Goal: Find specific page/section: Find specific page/section

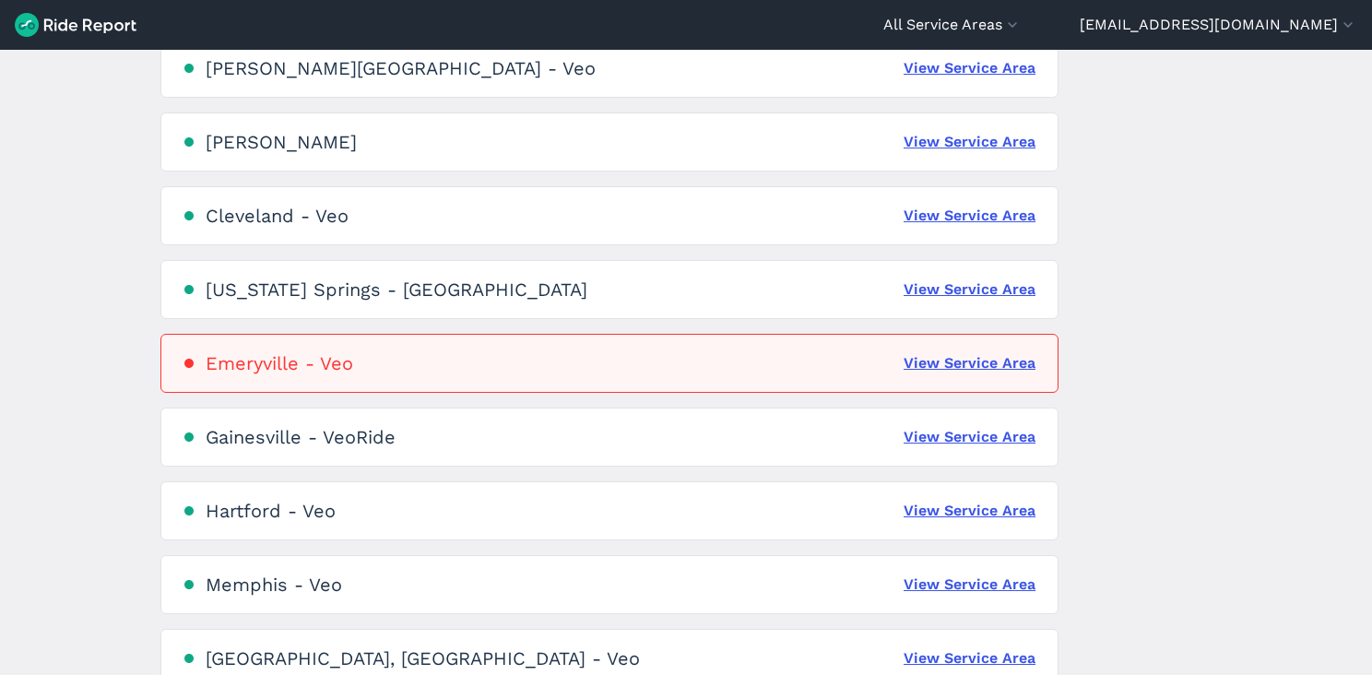
scroll to position [354, 0]
click at [979, 206] on link "View Service Area" at bounding box center [969, 217] width 132 height 22
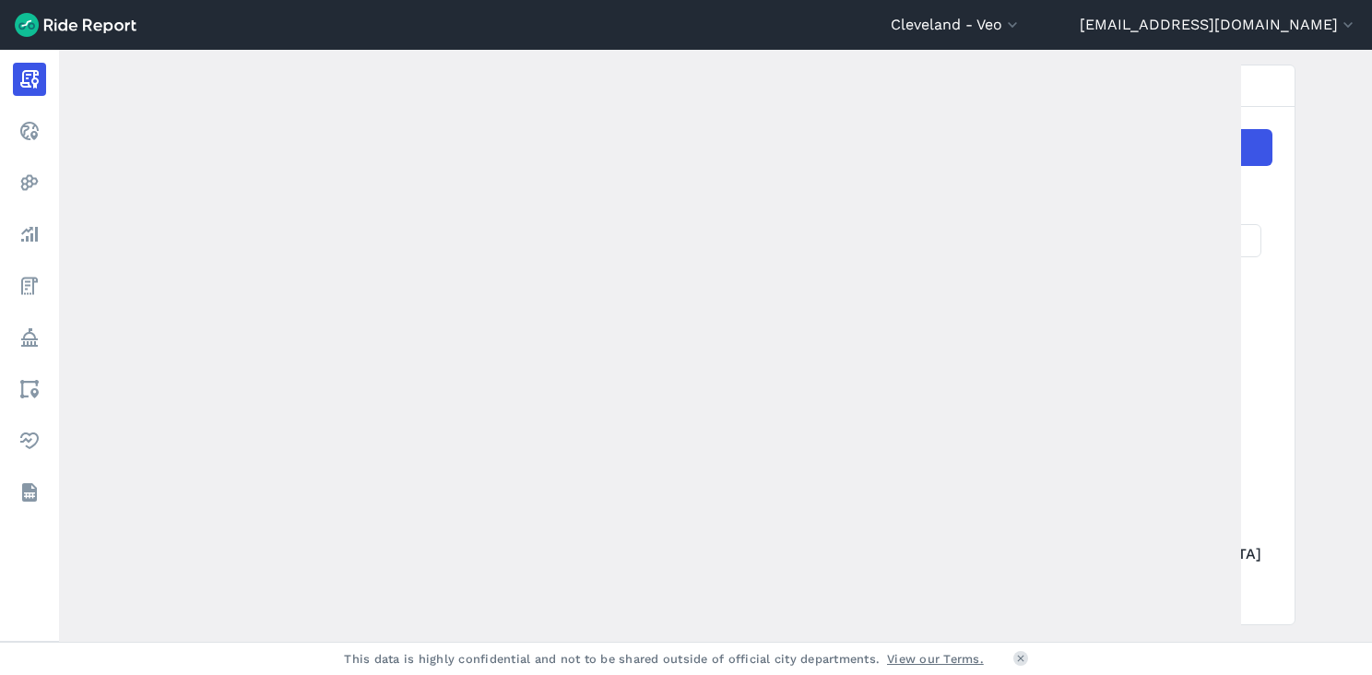
scroll to position [324, 0]
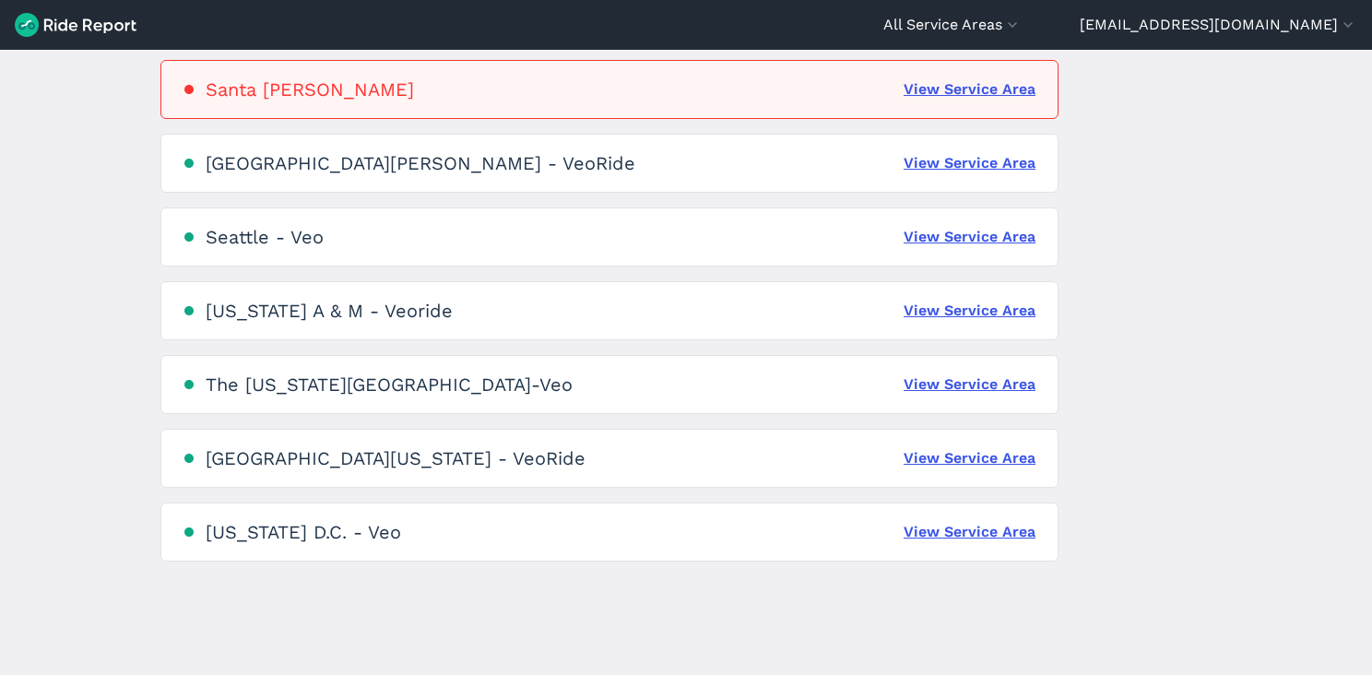
scroll to position [1216, 0]
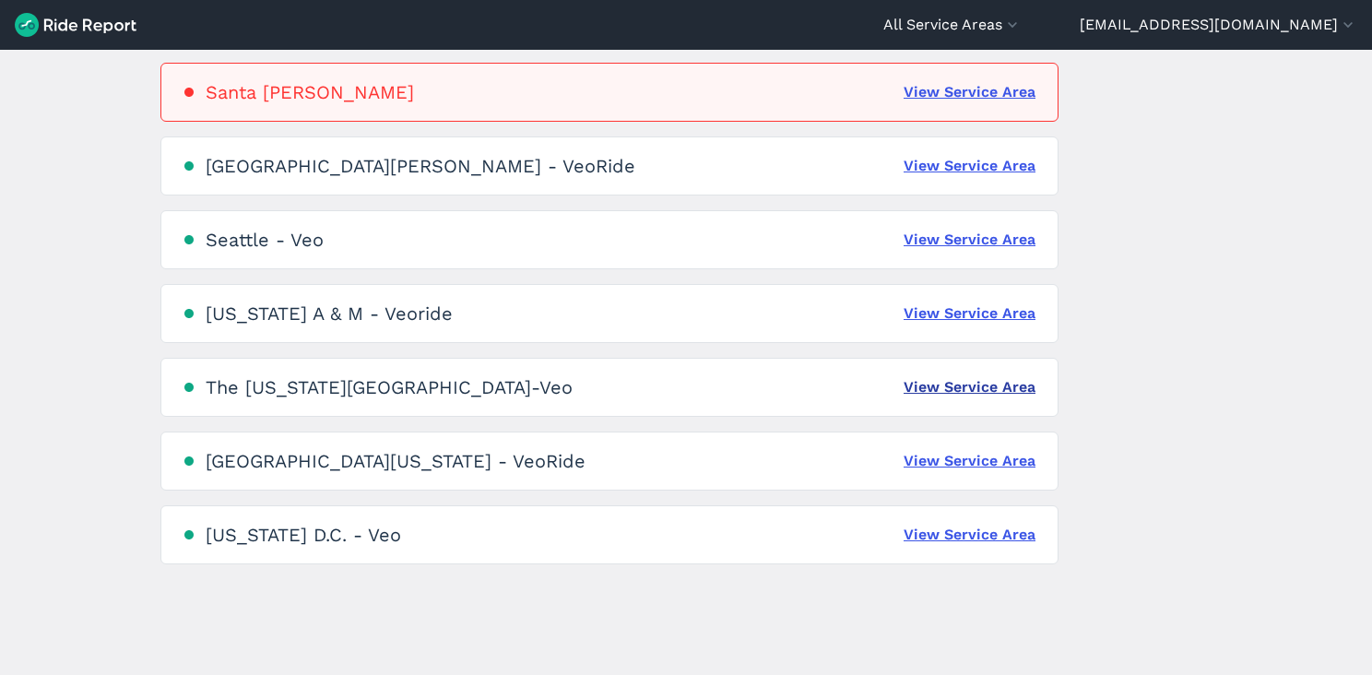
click at [991, 391] on link "View Service Area" at bounding box center [969, 387] width 132 height 22
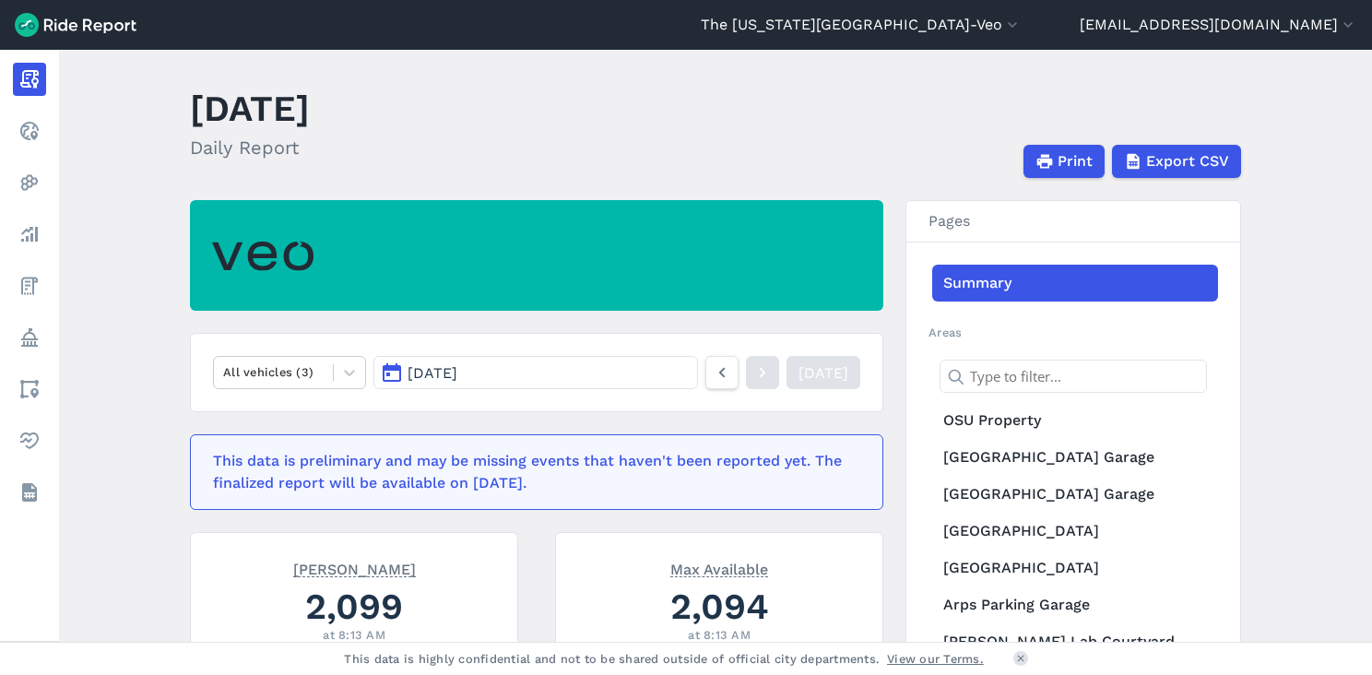
scroll to position [15, 0]
click at [712, 380] on icon at bounding box center [722, 372] width 20 height 22
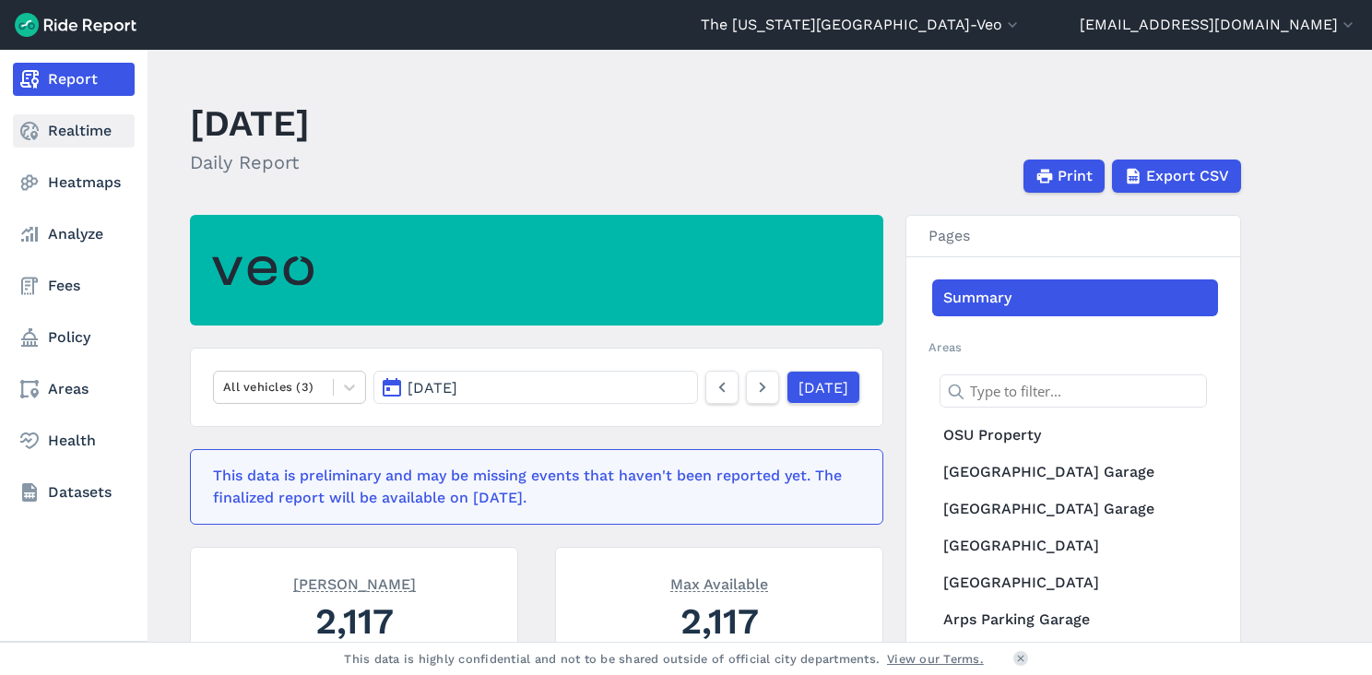
click at [72, 127] on link "Realtime" at bounding box center [74, 130] width 122 height 33
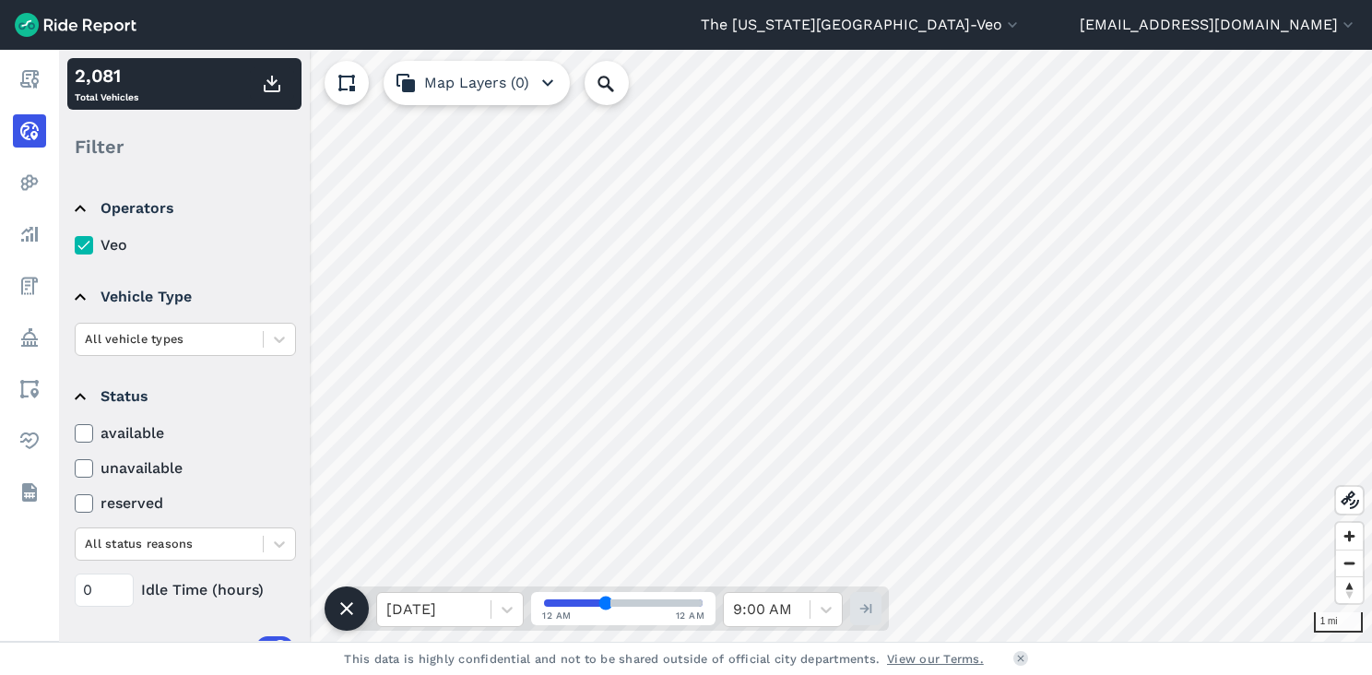
click at [126, 464] on label "unavailable" at bounding box center [185, 468] width 221 height 22
click at [75, 464] on input "unavailable" at bounding box center [75, 463] width 0 height 12
